Goal: Information Seeking & Learning: Compare options

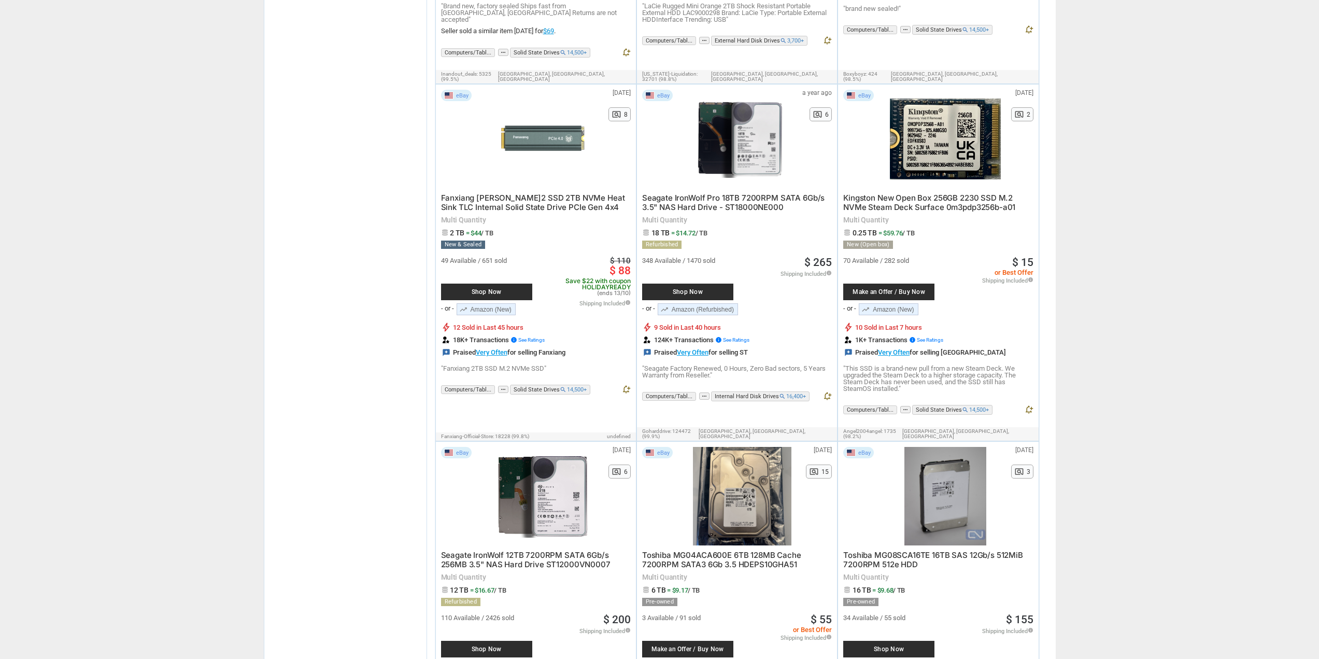
scroll to position [1555, 0]
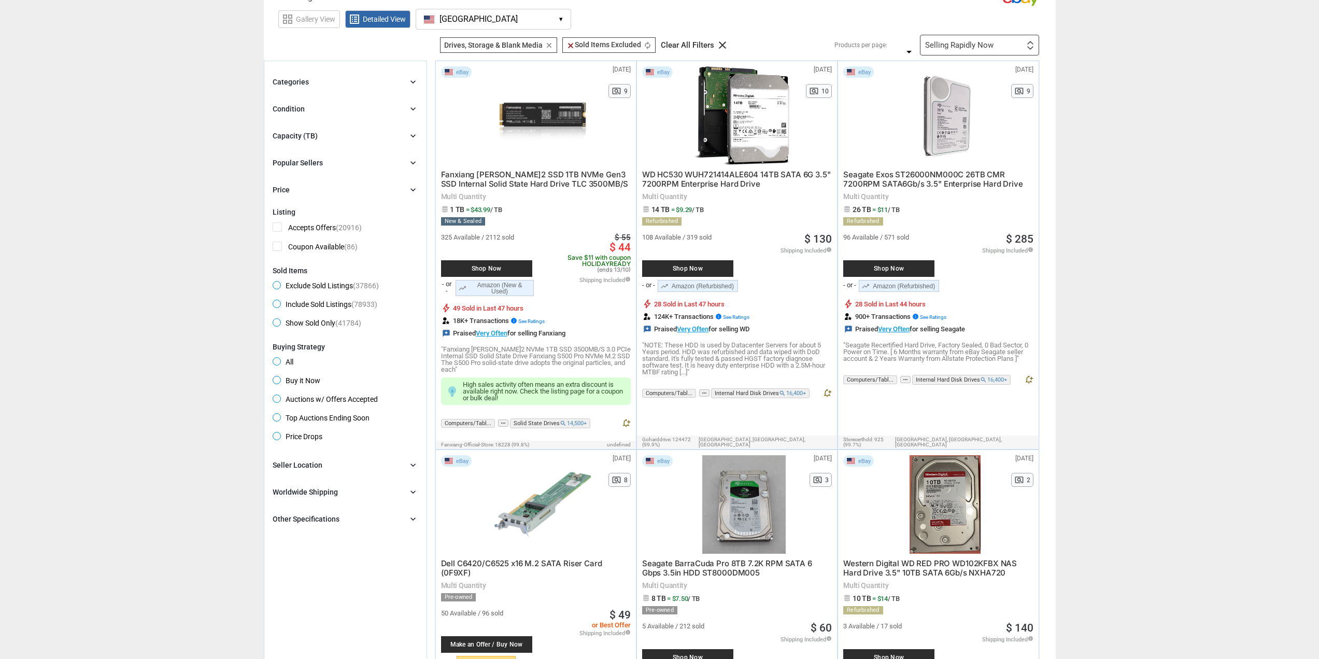
scroll to position [0, 0]
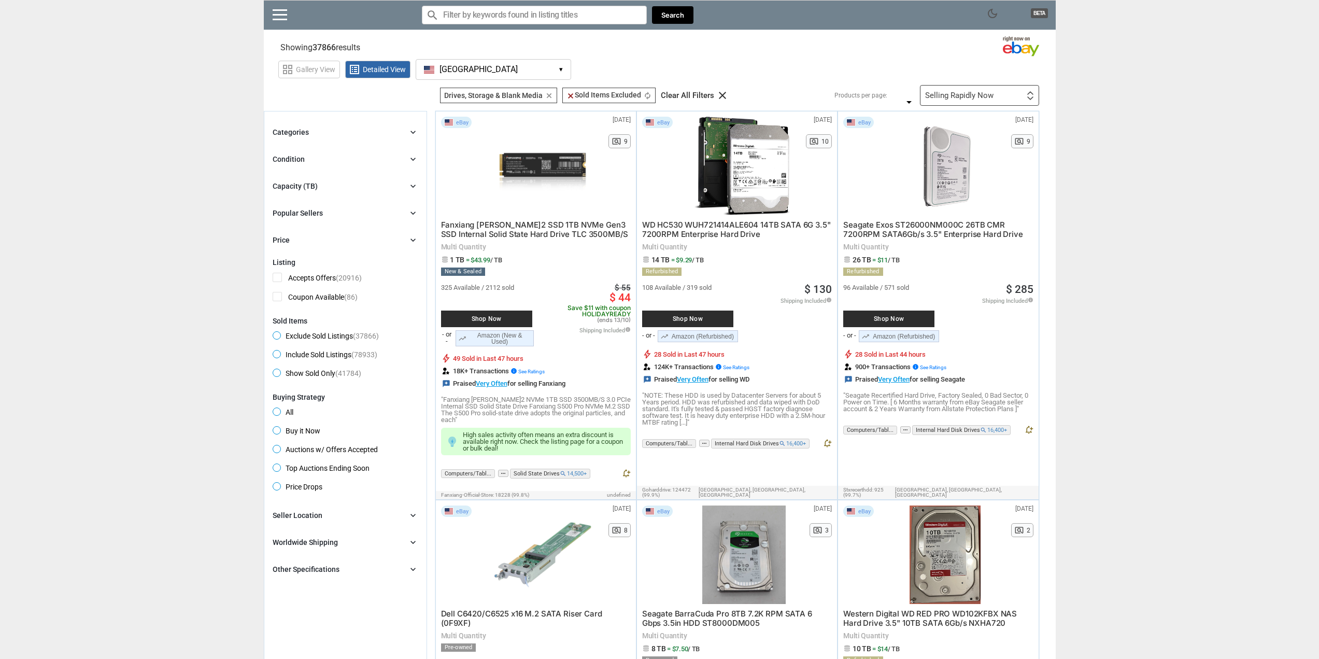
click at [318, 187] on div "Capacity (TB) chevron_right" at bounding box center [346, 186] width 146 height 12
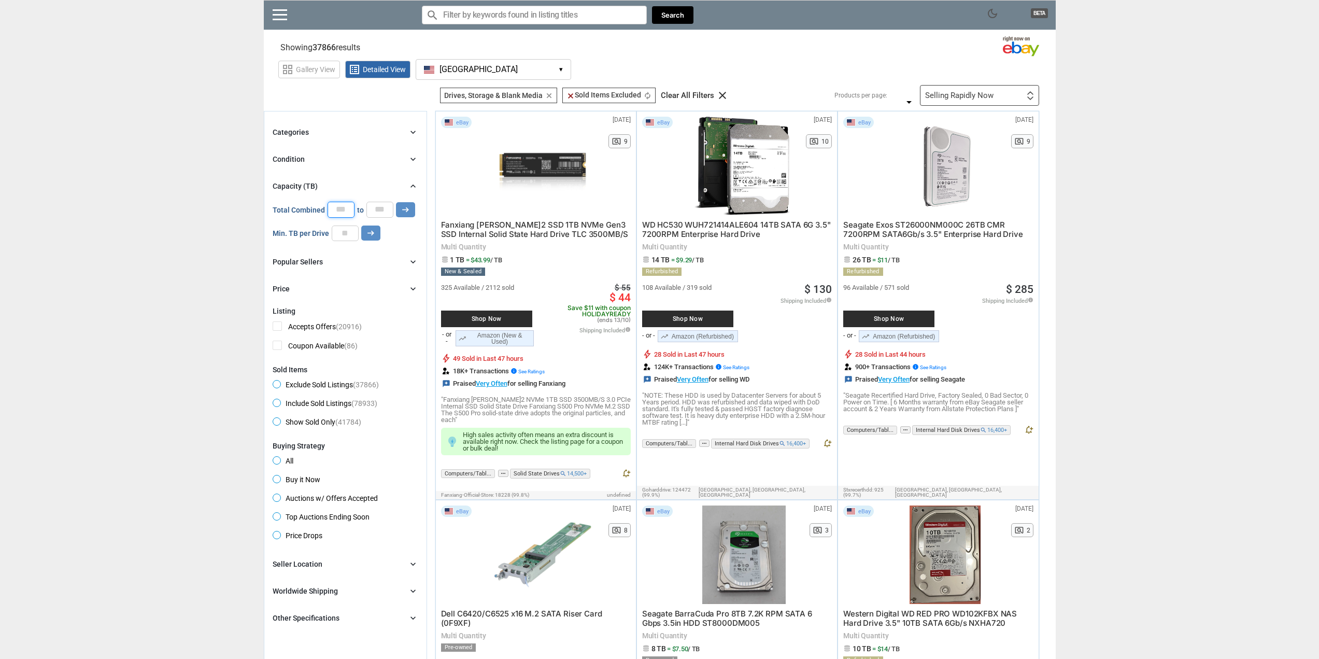
click at [342, 208] on input "*" at bounding box center [341, 210] width 27 height 16
type input "*"
click at [381, 207] on input "*" at bounding box center [379, 210] width 27 height 16
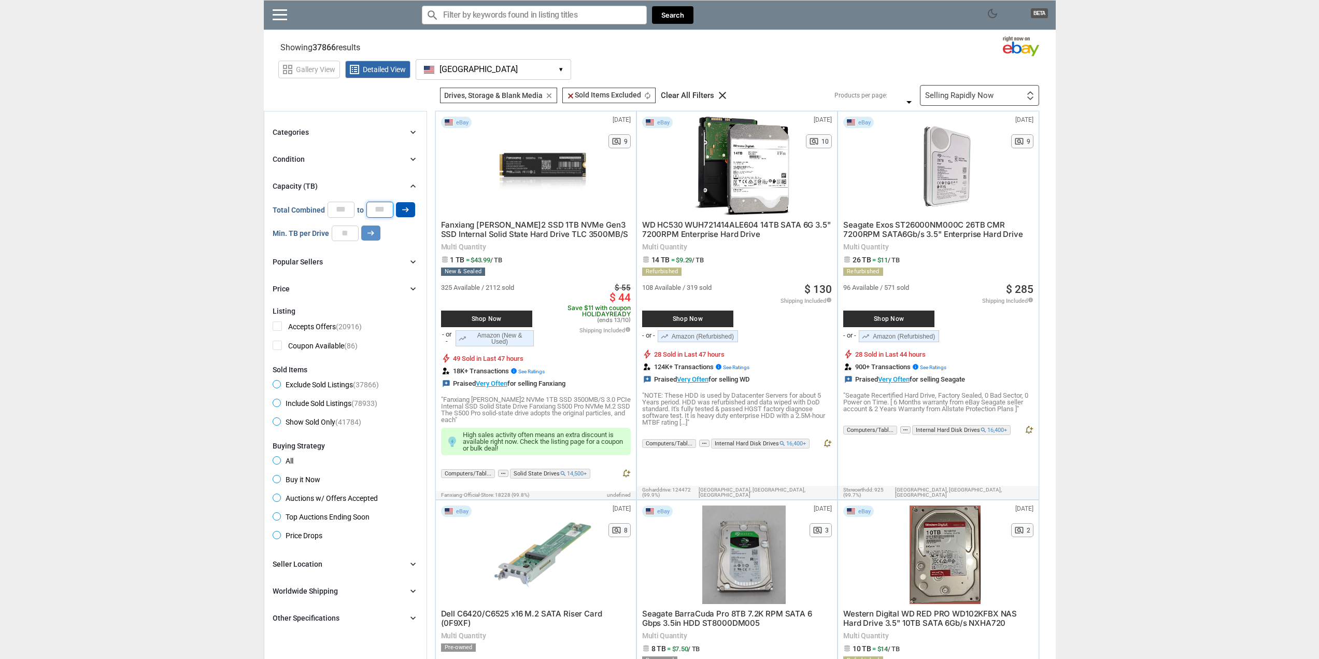
type input "*"
click at [406, 208] on icon "arrow_right_alt" at bounding box center [406, 210] width 10 height 10
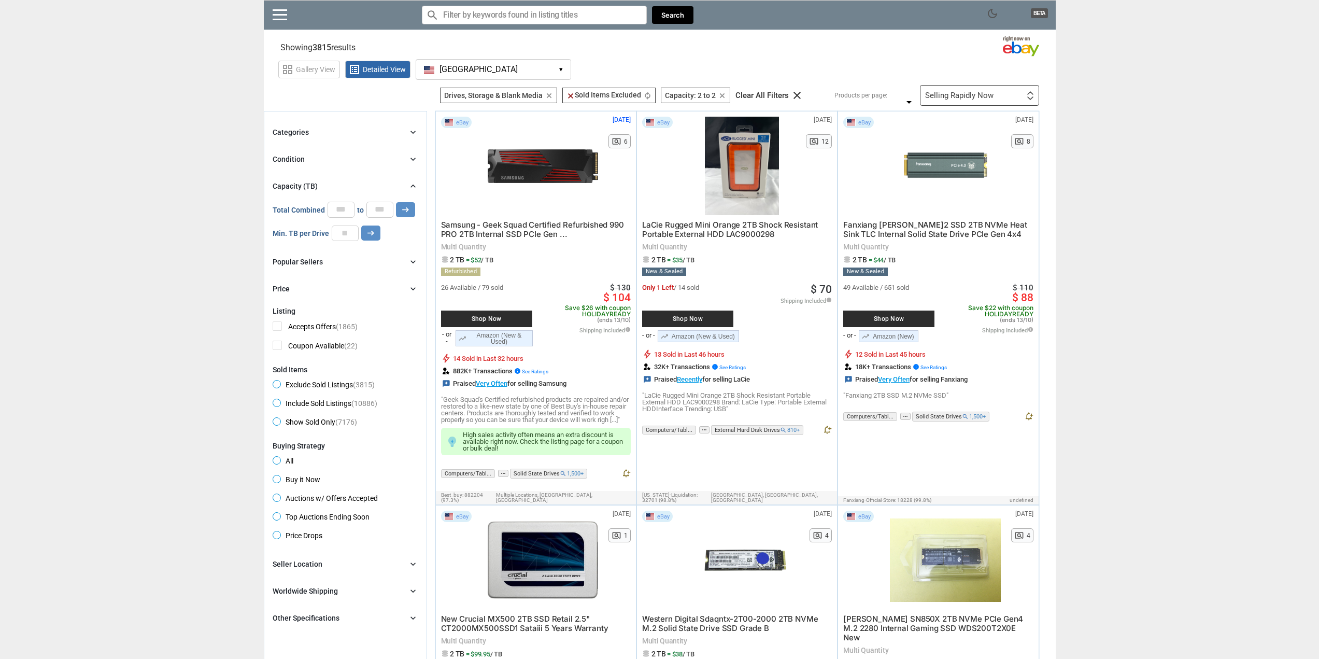
click at [305, 133] on div "Categories" at bounding box center [291, 132] width 36 height 10
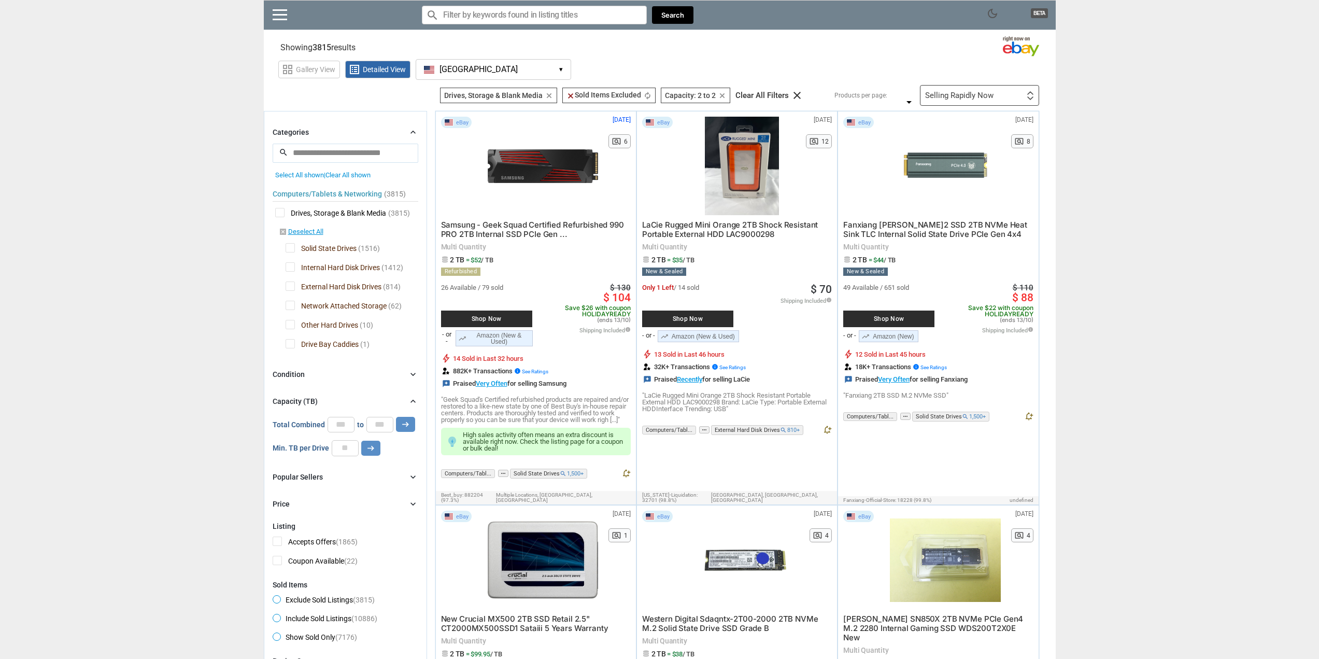
click at [289, 249] on span "Solid State Drives" at bounding box center [321, 249] width 71 height 13
click at [291, 286] on div at bounding box center [659, 329] width 1319 height 659
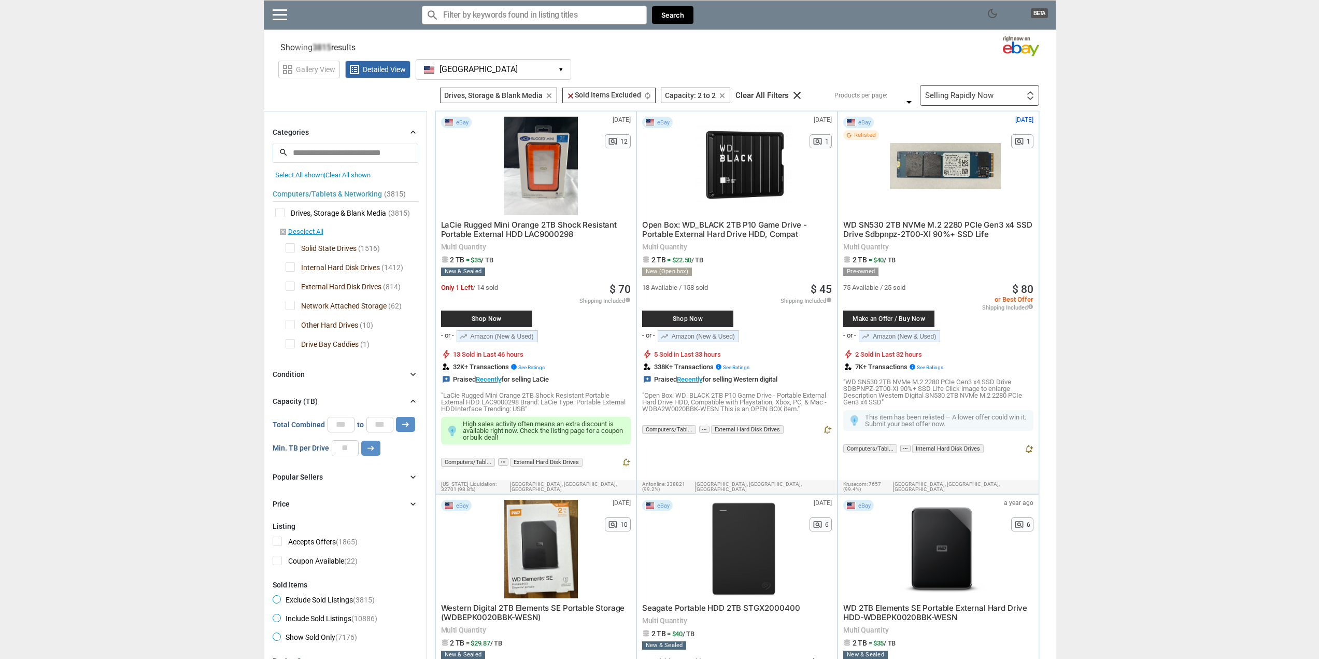
click at [288, 305] on span "Network Attached Storage" at bounding box center [336, 307] width 101 height 13
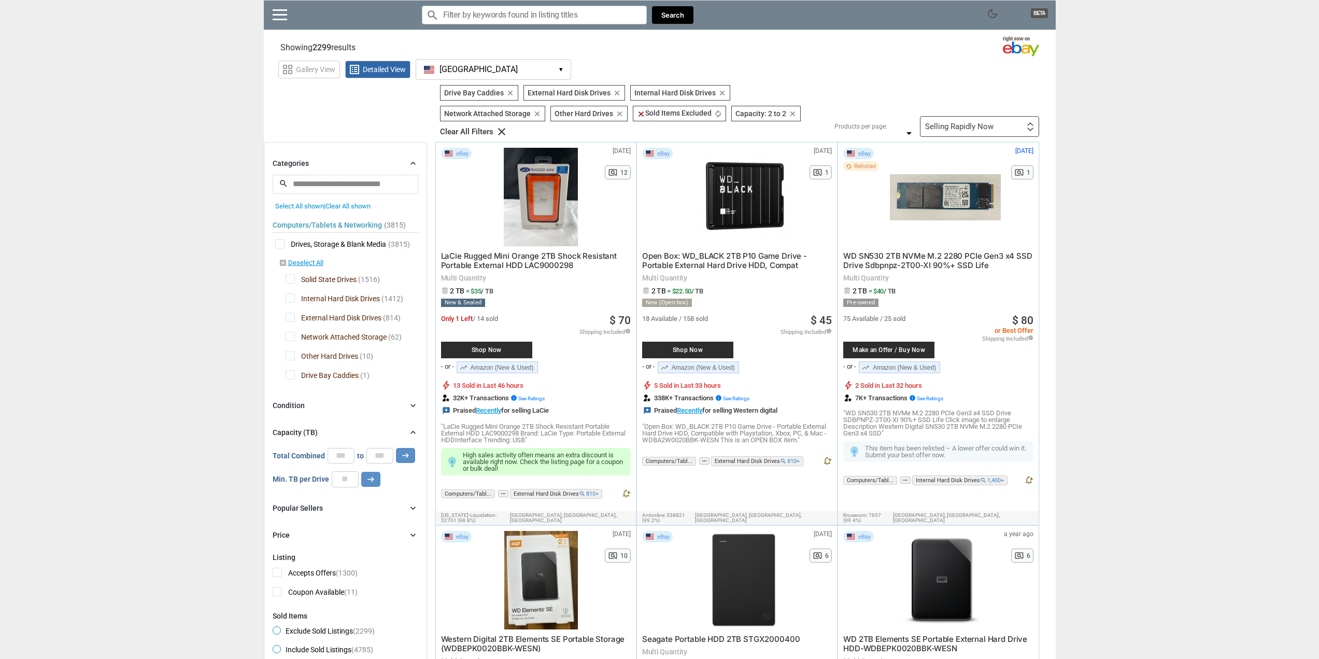
click at [289, 317] on span "External Hard Disk Drives" at bounding box center [334, 319] width 96 height 13
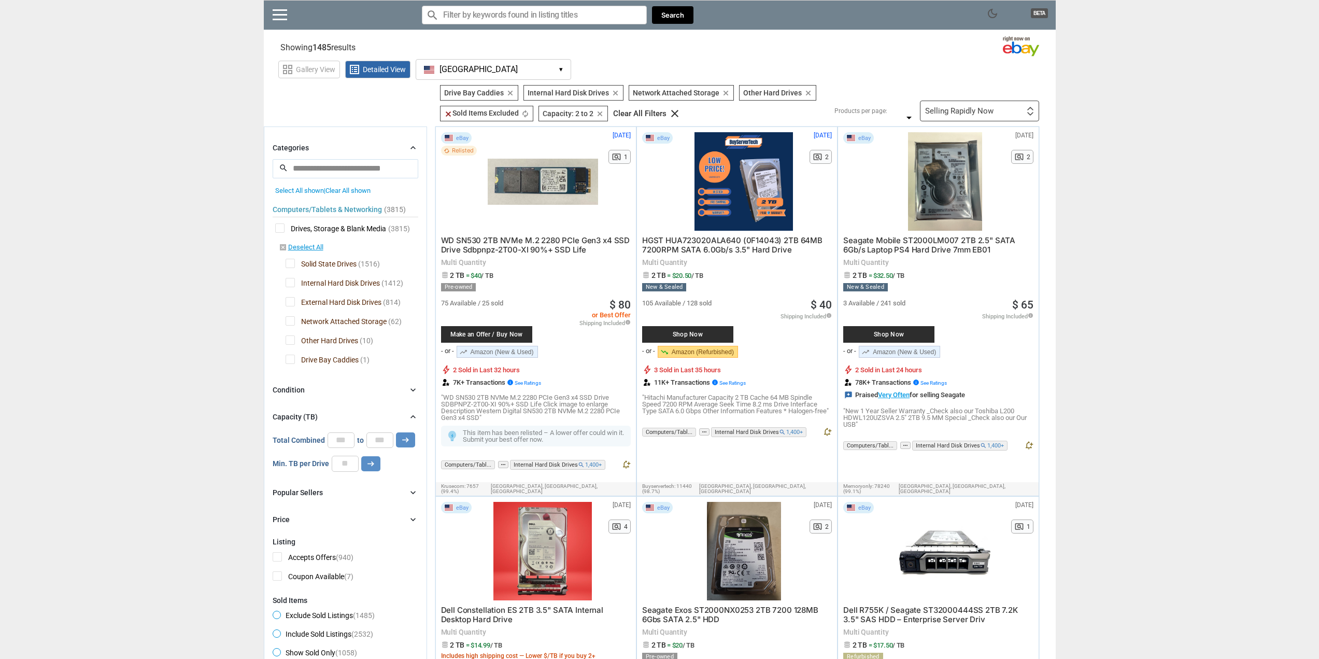
click at [291, 322] on span "Network Attached Storage" at bounding box center [336, 322] width 101 height 13
click at [290, 336] on span "Other Hard Drives" at bounding box center [322, 341] width 73 height 13
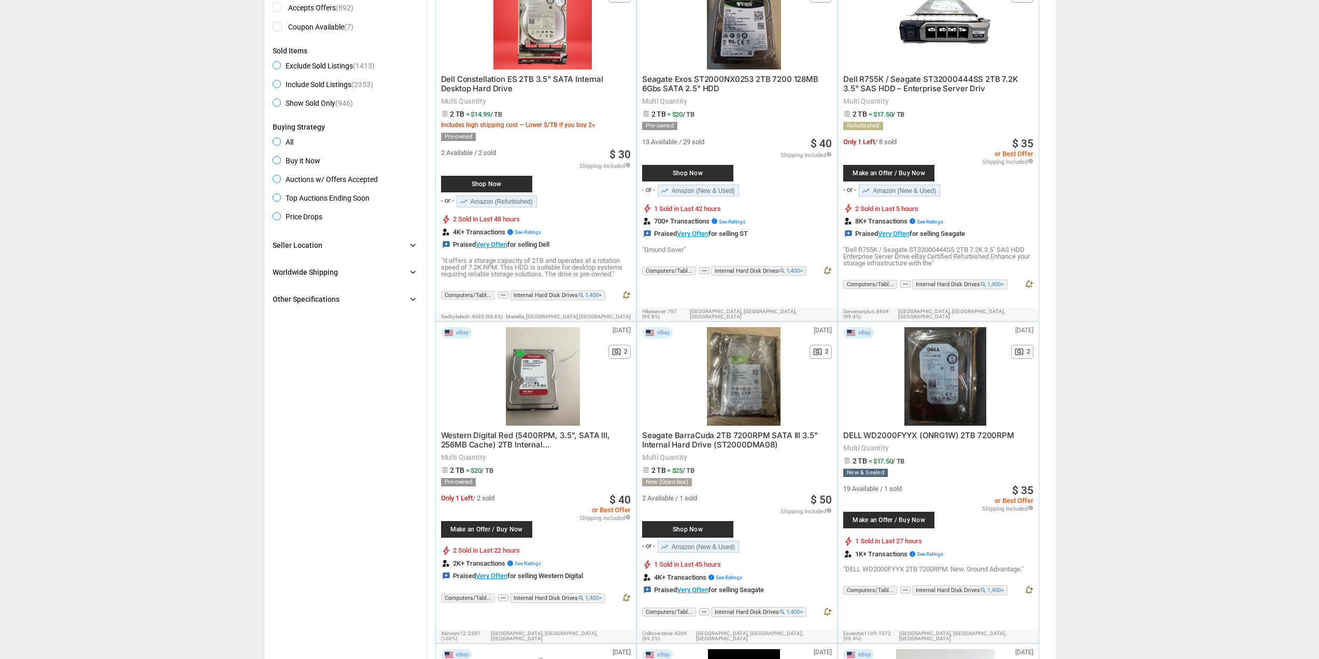
scroll to position [570, 0]
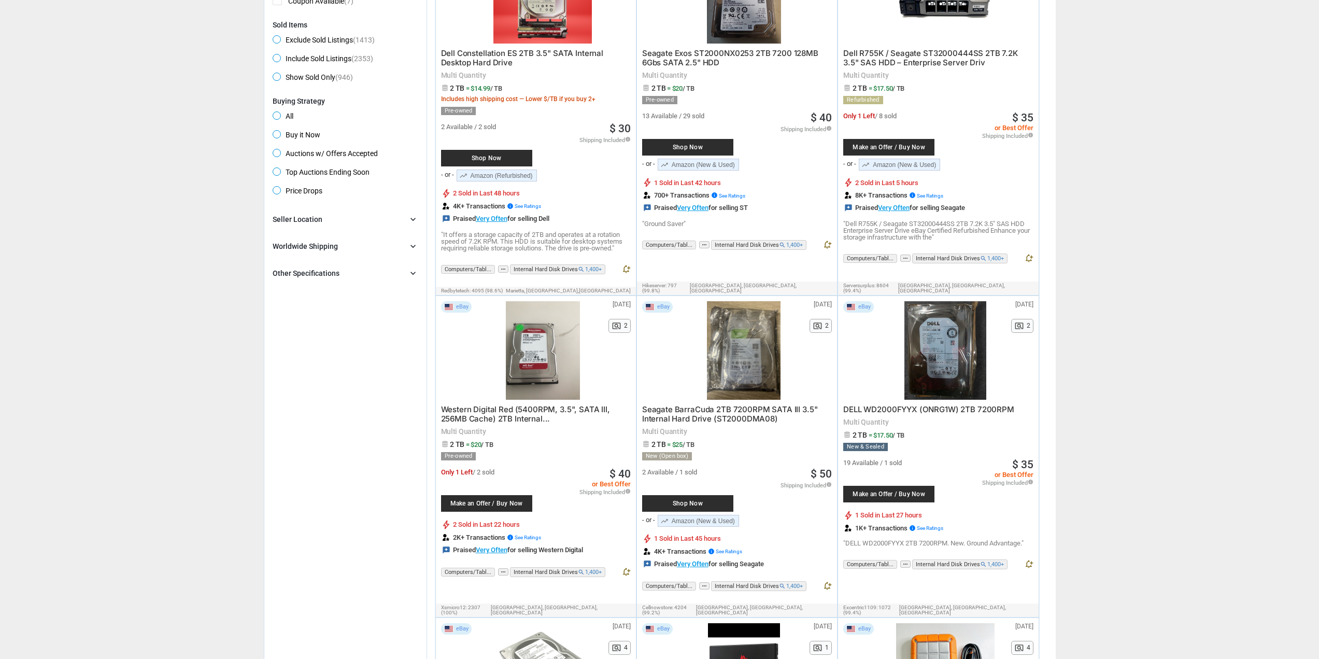
click at [949, 404] on span "DELL WD2000FYYX (ONRG1W) 2TB 7200RPM" at bounding box center [928, 409] width 171 height 10
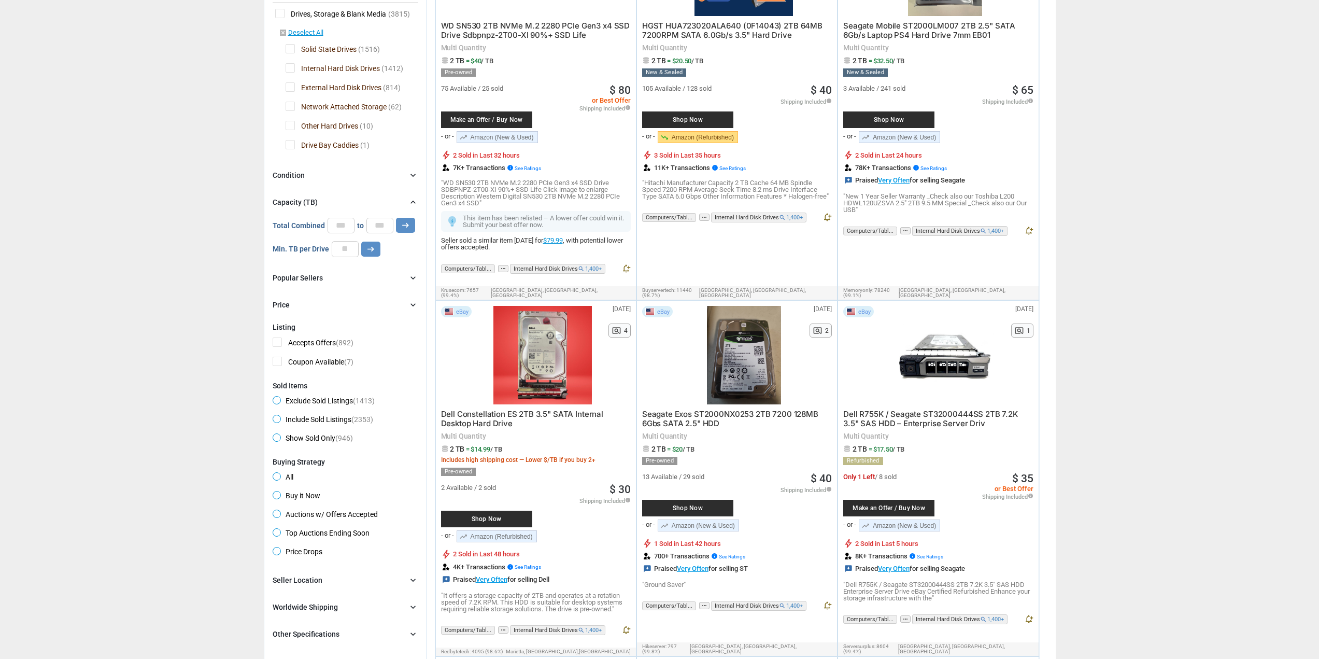
scroll to position [0, 0]
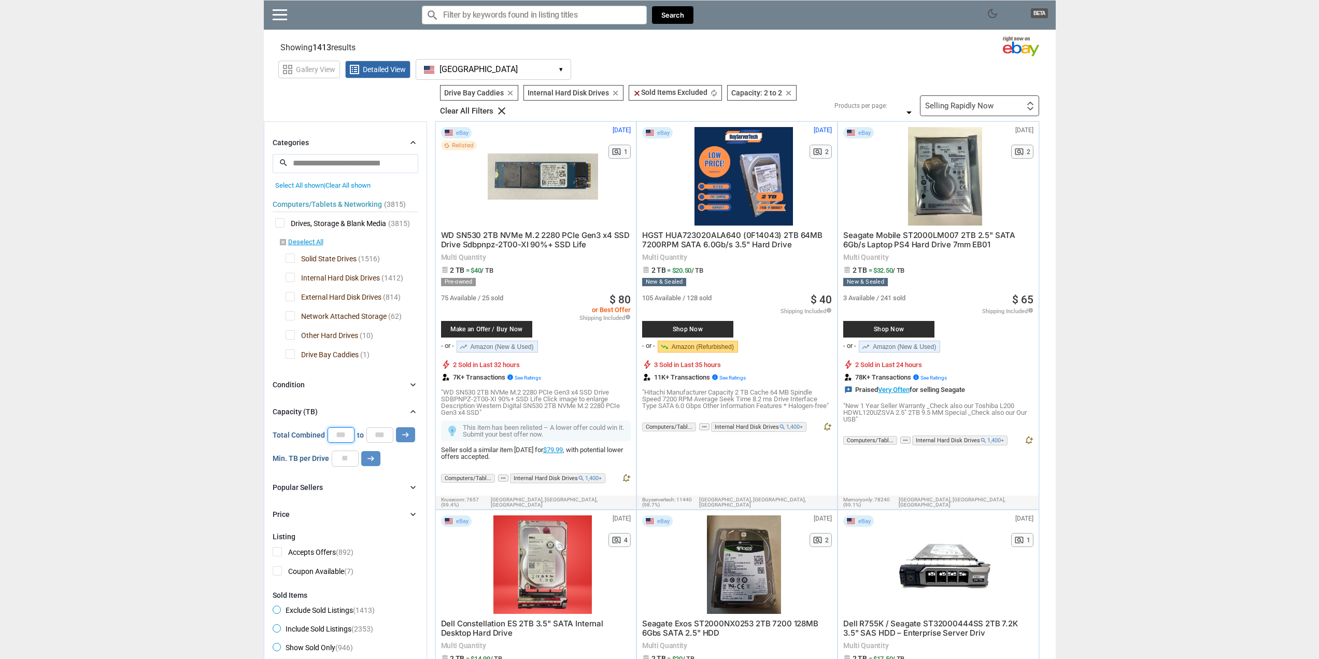
click at [346, 432] on input "*" at bounding box center [341, 435] width 27 height 16
type input "*"
click at [388, 432] on input "*" at bounding box center [379, 435] width 27 height 16
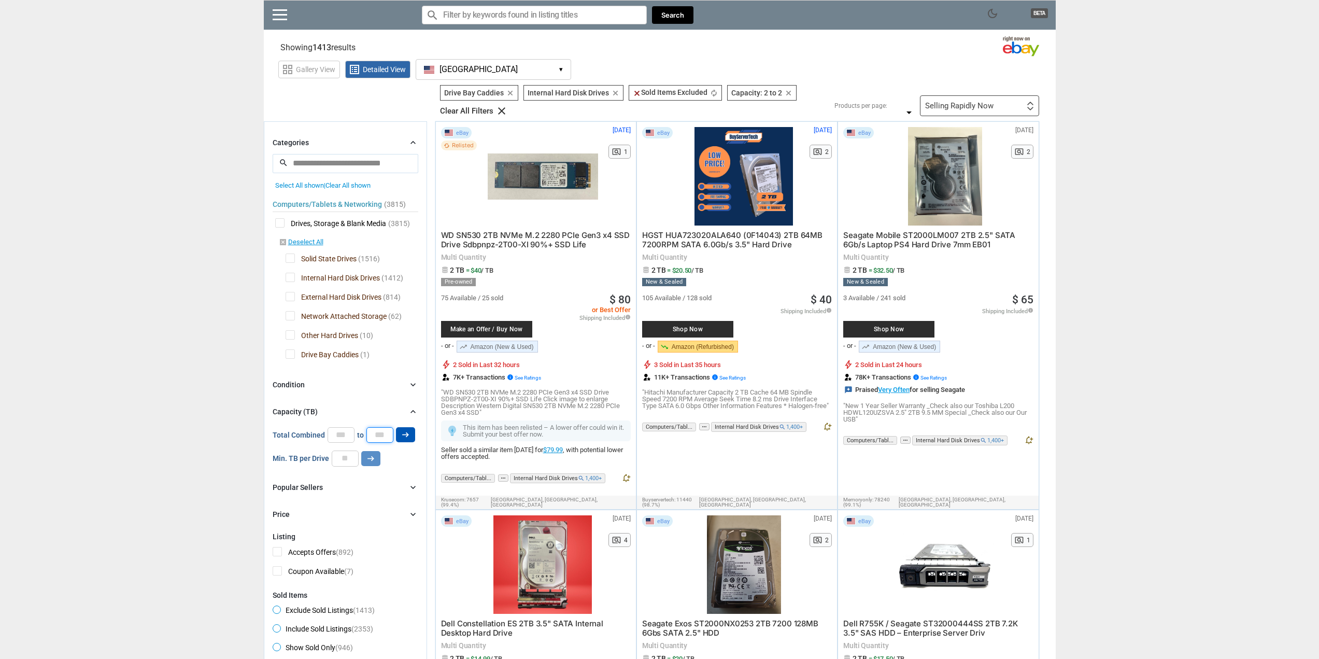
type input "*"
click at [401, 434] on icon "arrow_right_alt" at bounding box center [406, 435] width 10 height 10
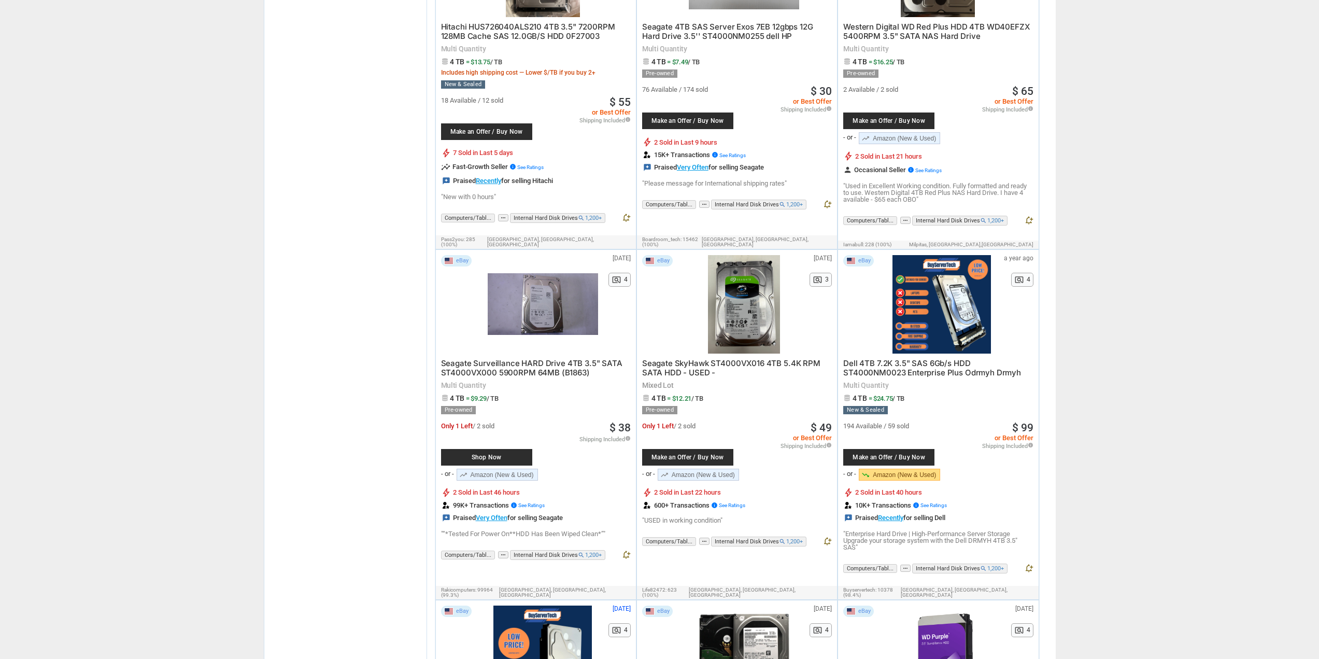
scroll to position [1140, 0]
